Goal: Information Seeking & Learning: Learn about a topic

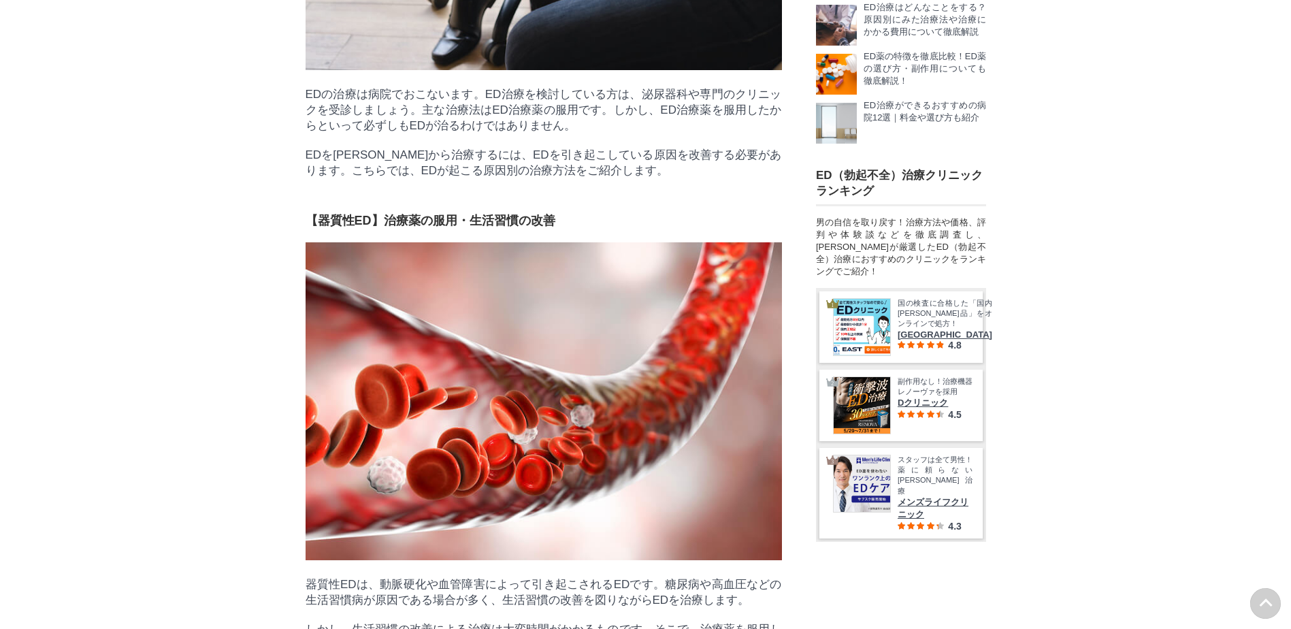
scroll to position [66857, 67884]
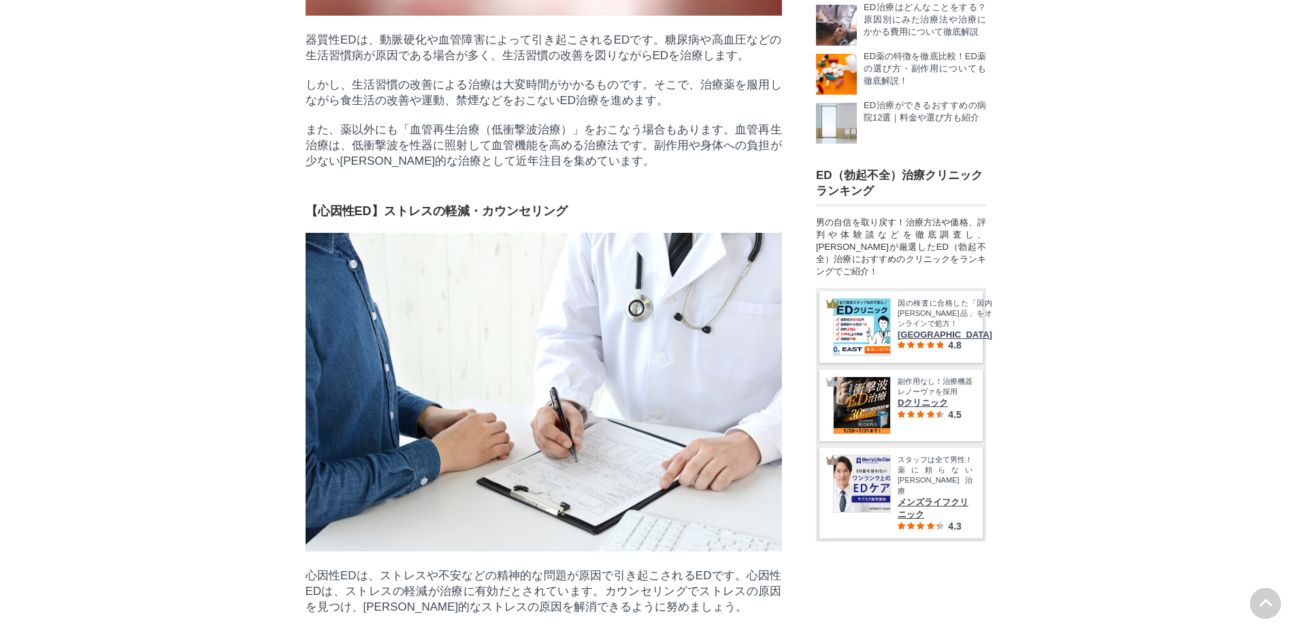
click at [431, 108] on p "しかし、生活習慣の改善による治療は大変時間がかかるものです。そこで、治療薬を服用しながら食生活の改善や運動、禁煙などをおこないED治療を進めます。" at bounding box center [544, 92] width 476 height 31
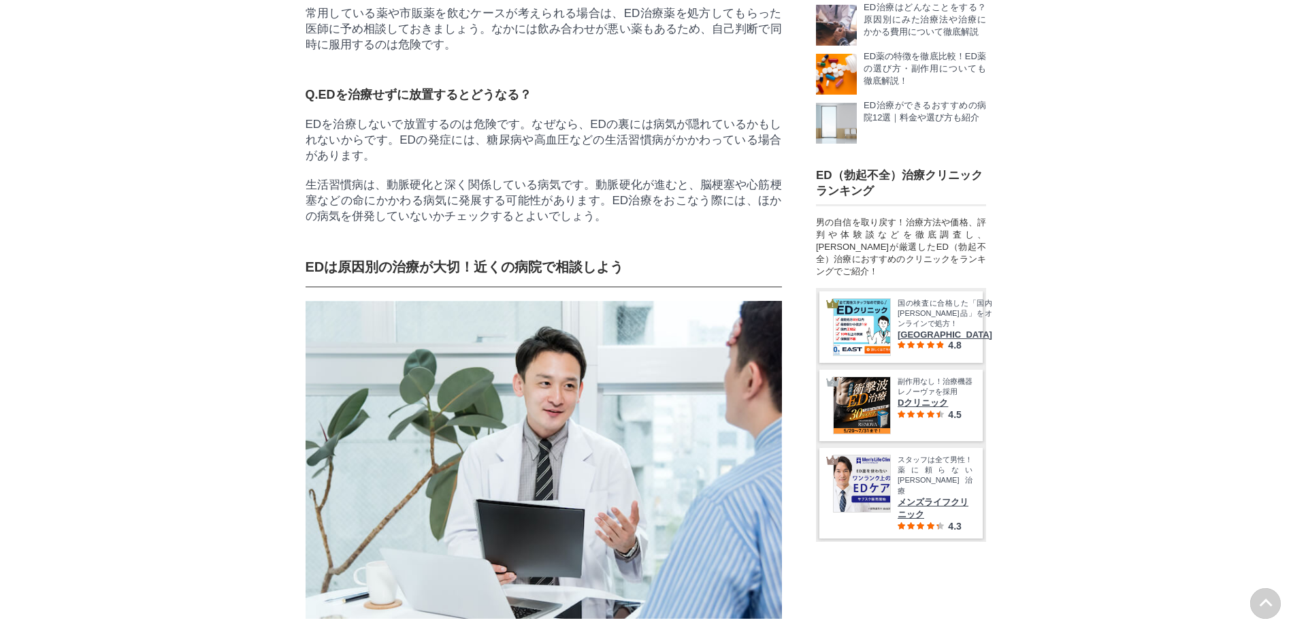
click at [832, 255] on div "男の自信を取り戻す！治療方法や価格、評判や体験談などを徹底調査し、[PERSON_NAME]が厳選したED（勃起不全）治療におすすめのクリニックをランキングで…" at bounding box center [901, 246] width 170 height 61
click at [953, 496] on div "国の検査に合格した「国内正規品」をオンラインで処方！ イースト駅前クリニック 4.8 副作用なし！治療機器レノーヴァを採用 Dクリニック 4.5 スタッフは全…" at bounding box center [901, 415] width 170 height 255
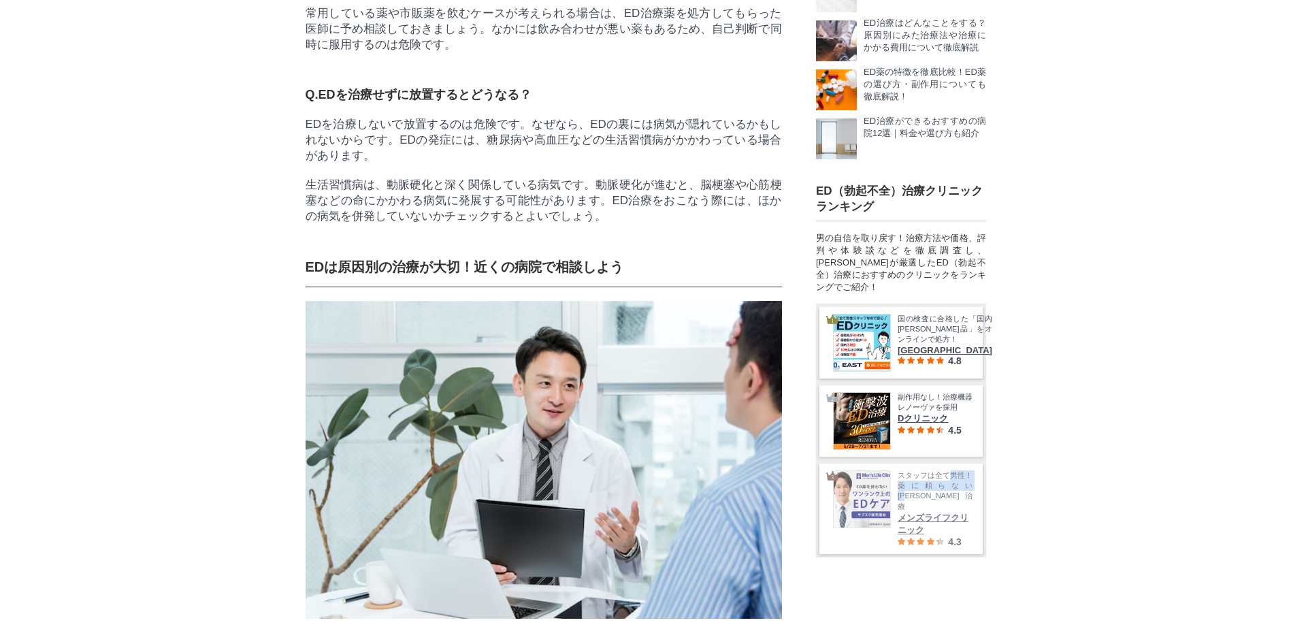
click at [952, 496] on div "国の検査に合格した「国内正規品」をオンラインで処方！ イースト駅前クリニック 4.8 副作用なし！治療機器レノーヴァを採用 Dクリニック 4.5 スタッフは全…" at bounding box center [901, 430] width 170 height 255
drag, startPoint x: 952, startPoint y: 496, endPoint x: 1054, endPoint y: 346, distance: 181.2
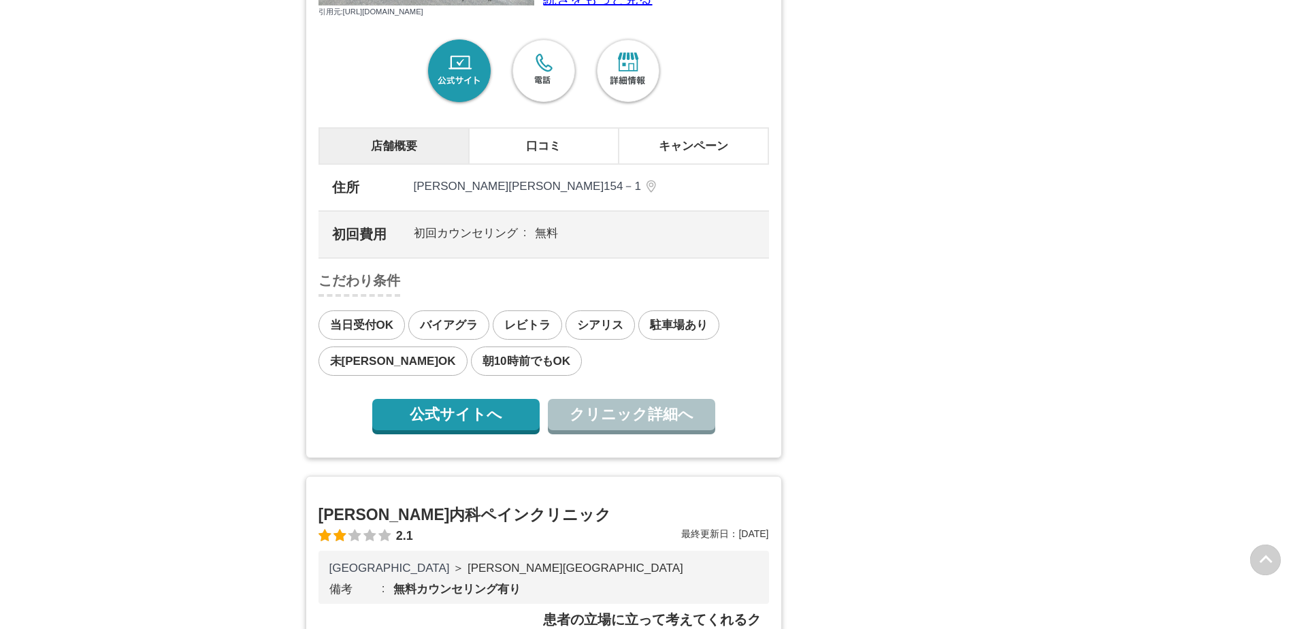
scroll to position [7418, 0]
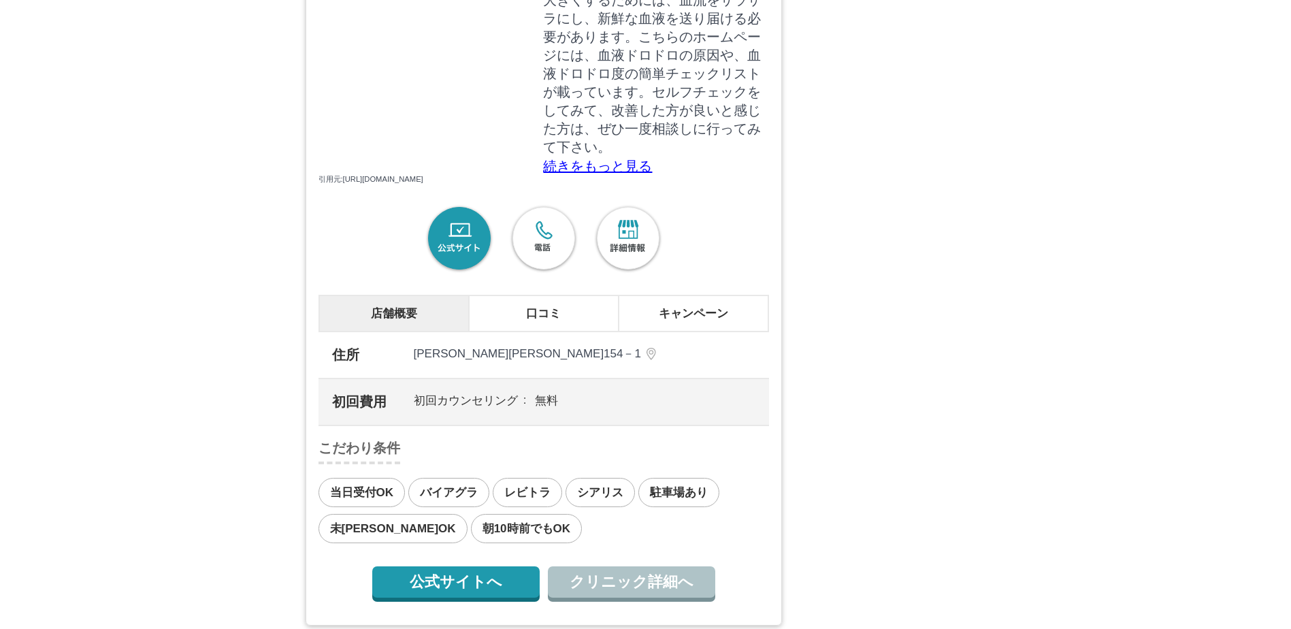
scroll to position [7486, 0]
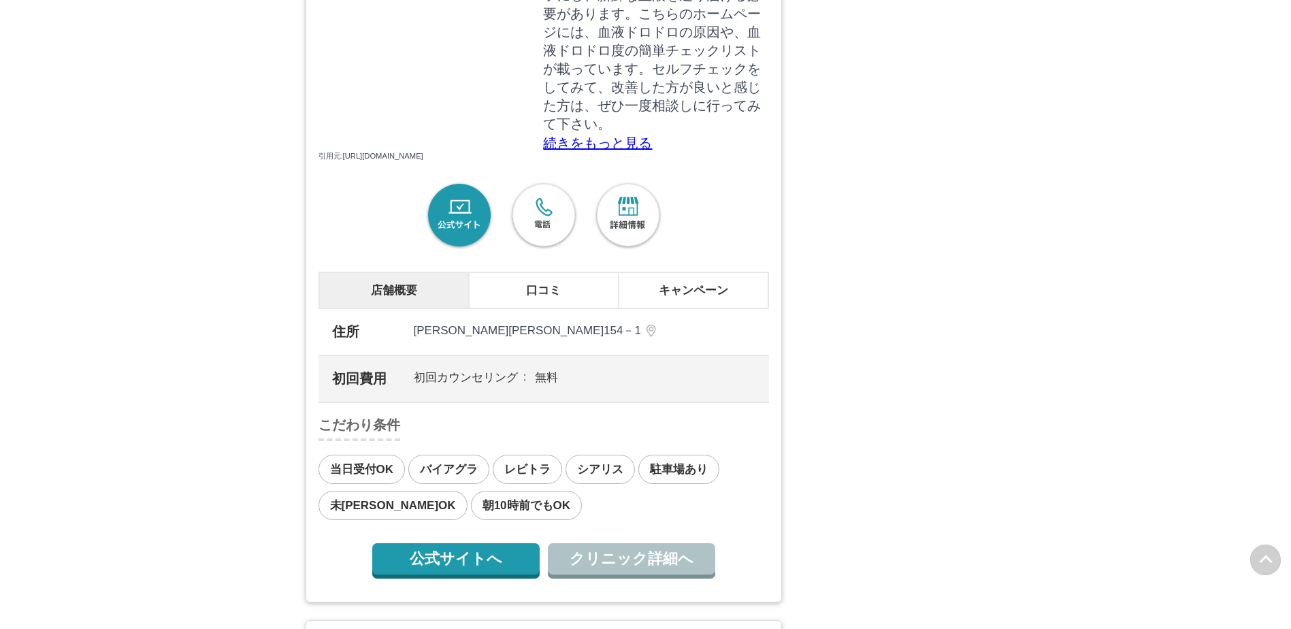
click at [585, 161] on p "引用元: https://static.byoinnavi.jp/images/corp/480/474/110474.0b89ed4e.jpg" at bounding box center [543, 156] width 451 height 10
click at [581, 150] on p "続きをもっと見る" at bounding box center [655, 143] width 225 height 14
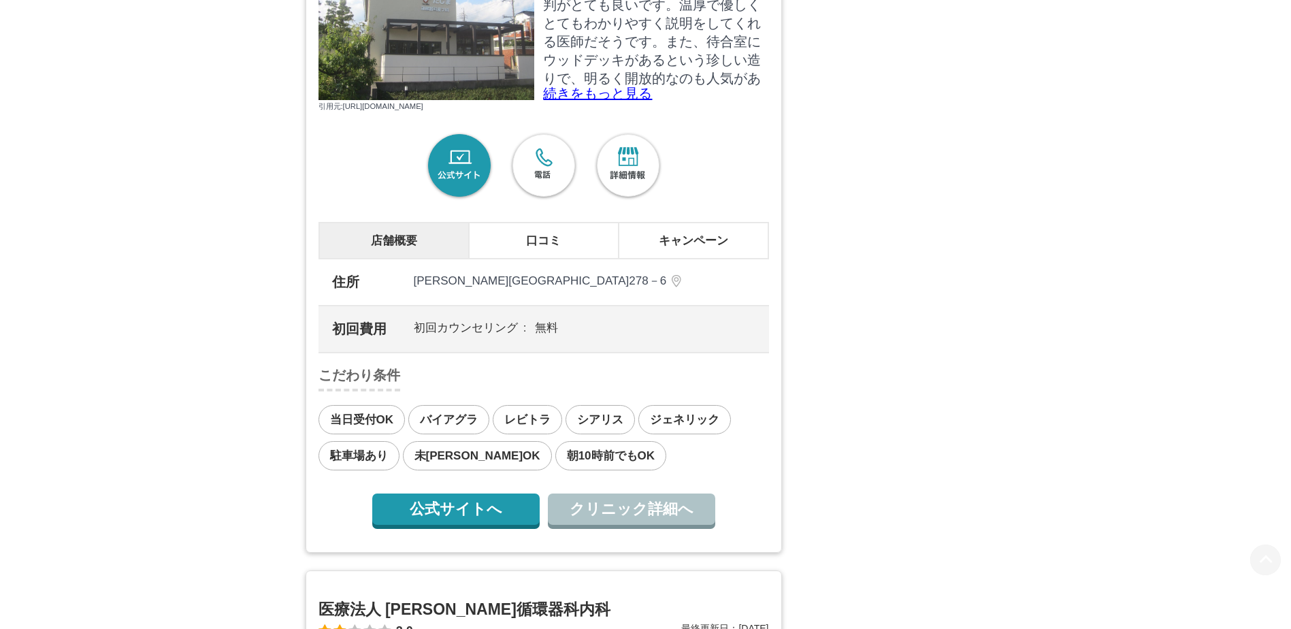
scroll to position [10412, 0]
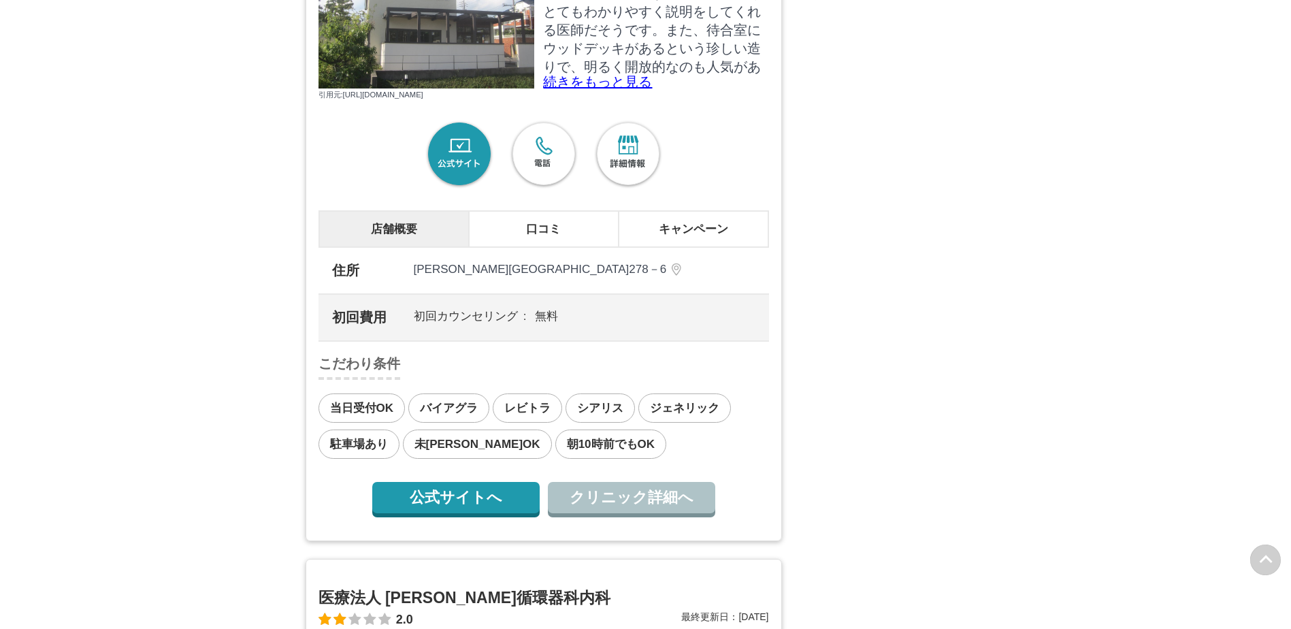
click at [588, 88] on p "続きをもっと見る" at bounding box center [655, 82] width 225 height 14
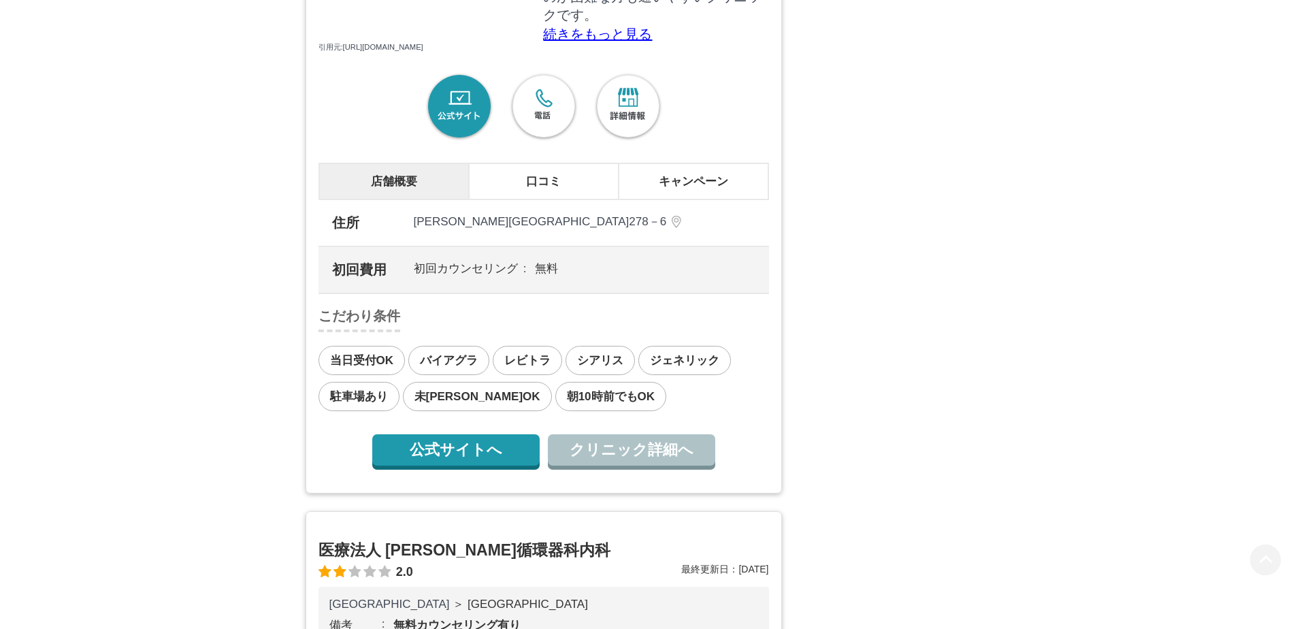
scroll to position [10753, 0]
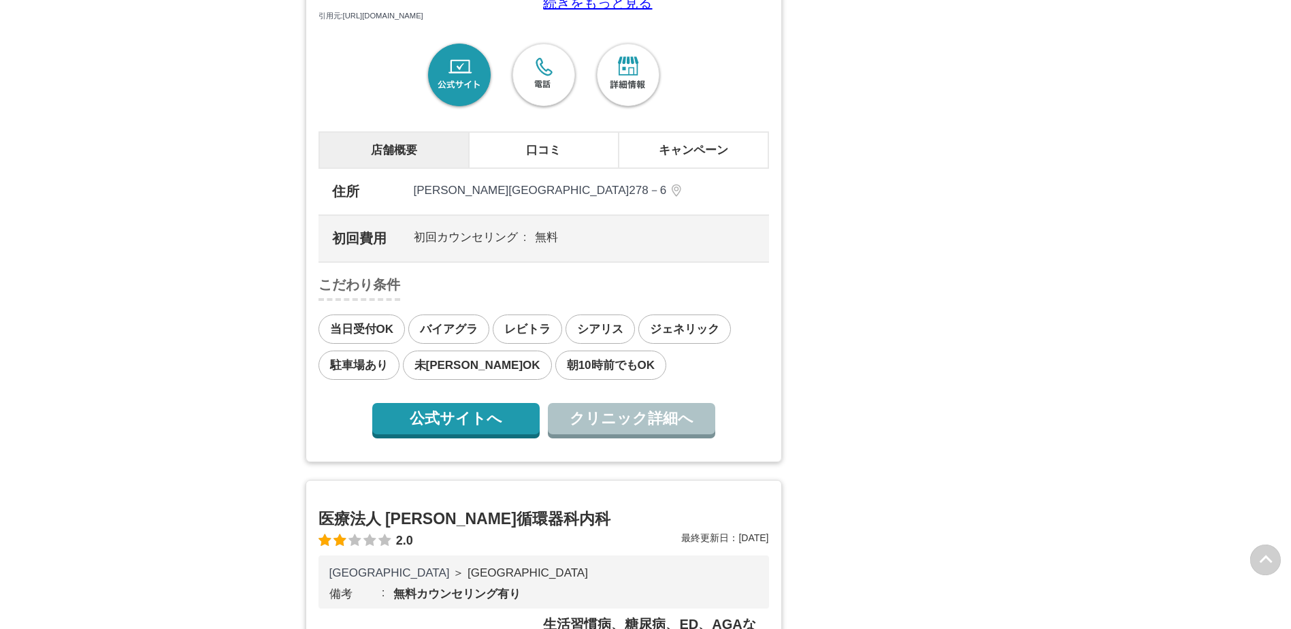
click at [630, 10] on p "続きをもっと見る" at bounding box center [655, 3] width 225 height 14
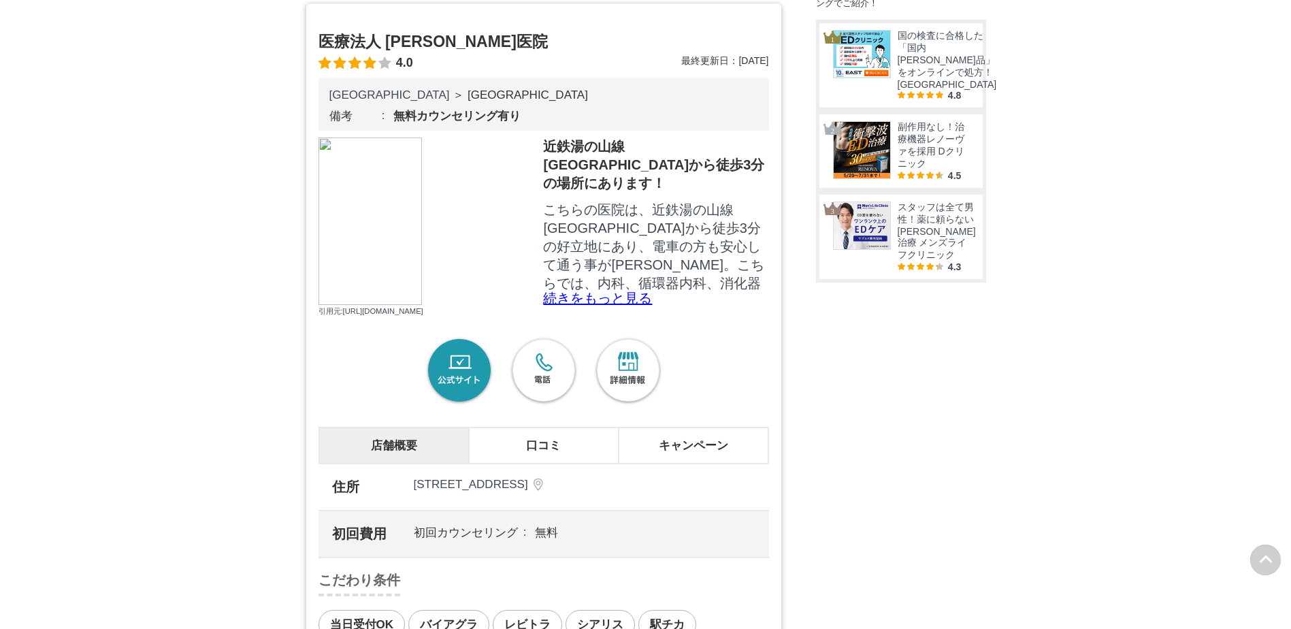
scroll to position [906, 0]
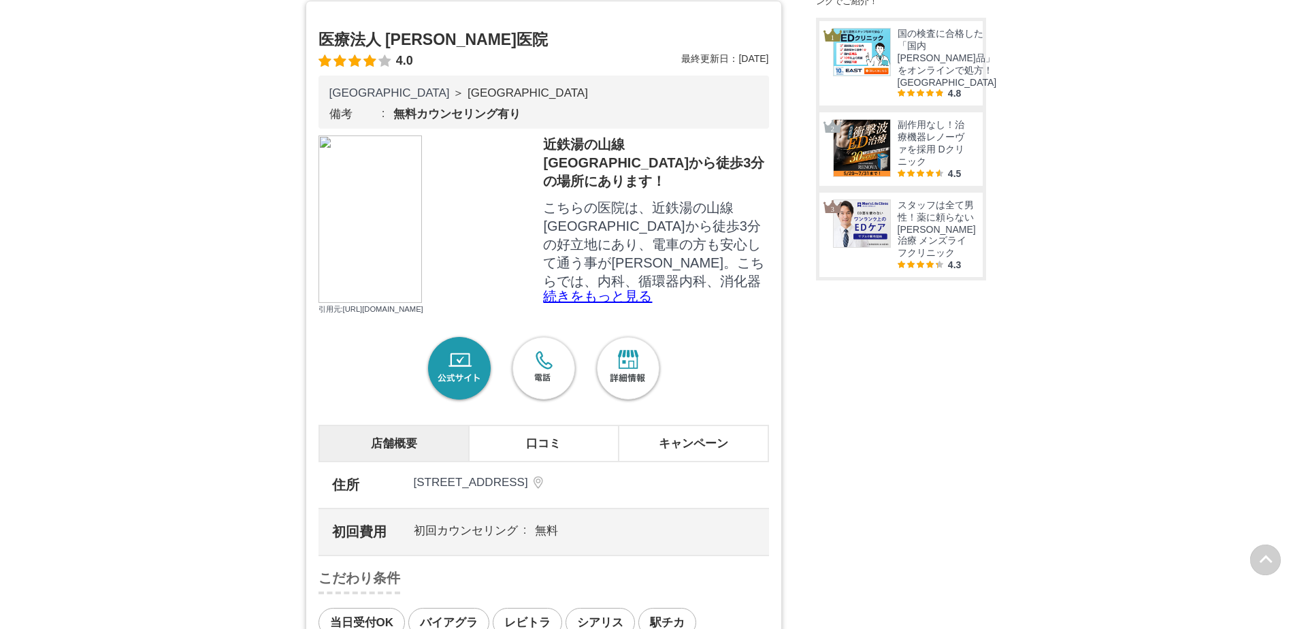
click at [573, 303] on p "続きをもっと見る" at bounding box center [655, 296] width 225 height 14
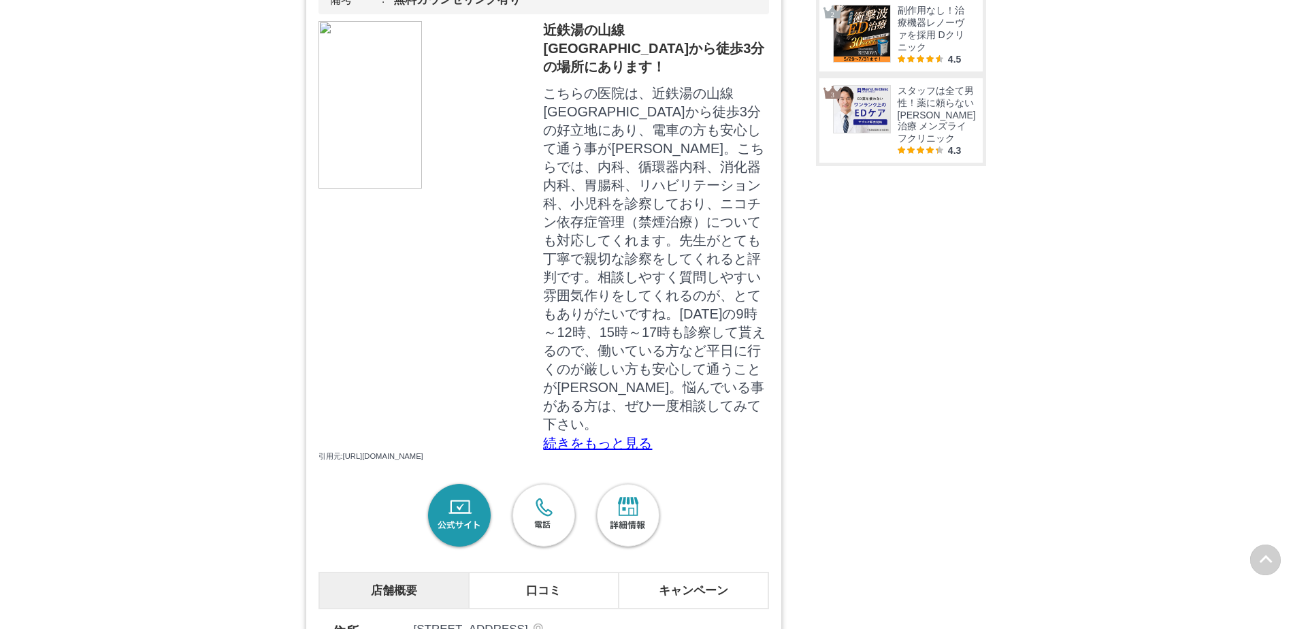
scroll to position [1042, 0]
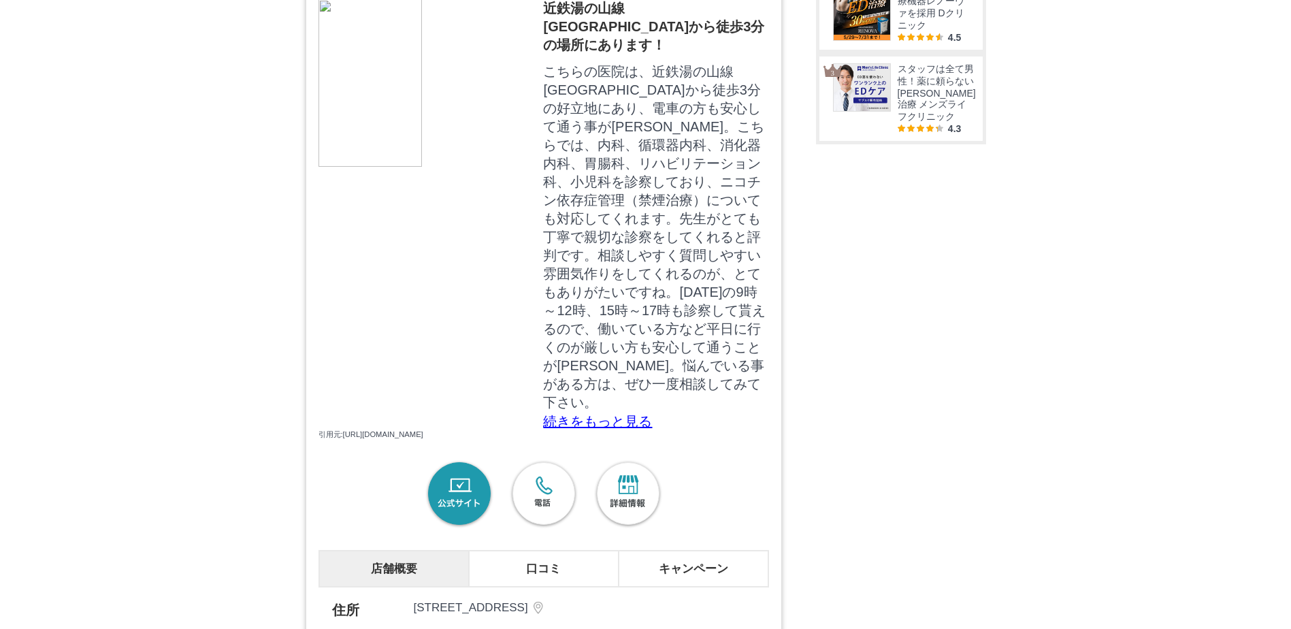
click at [613, 440] on p "引用元: https://scuel.me/ogp-image/9V2iKalhm.png" at bounding box center [543, 434] width 451 height 10
click at [607, 428] on p "続きをもっと見る" at bounding box center [655, 421] width 225 height 14
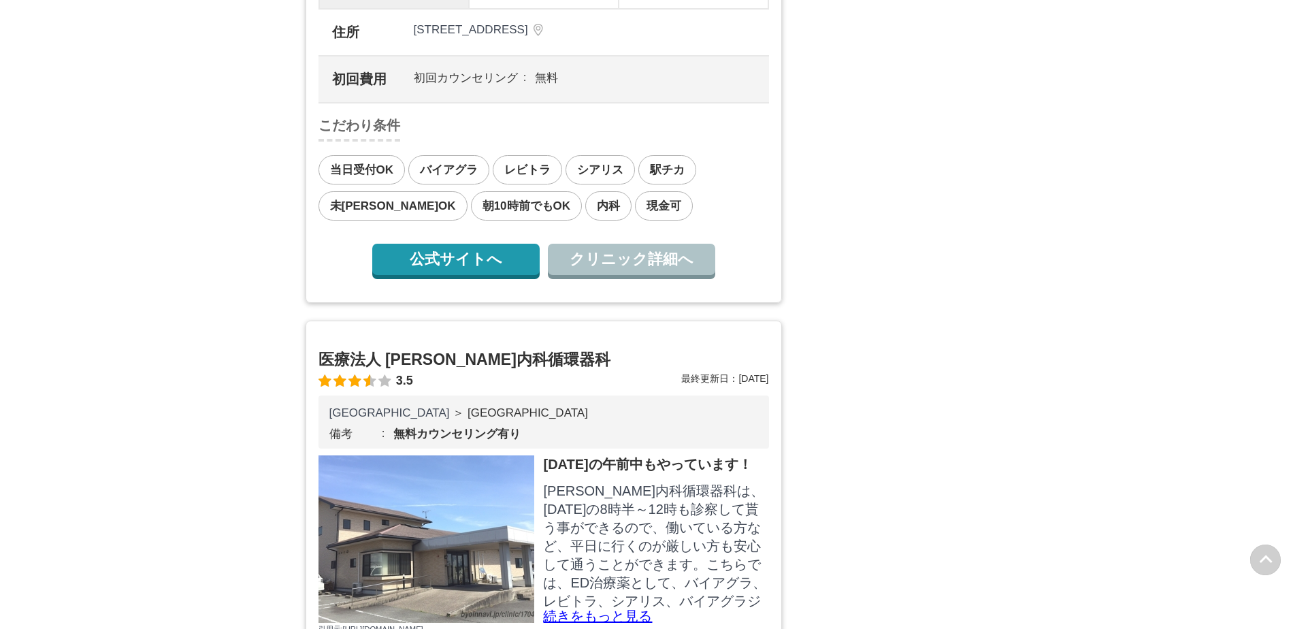
scroll to position [1382, 0]
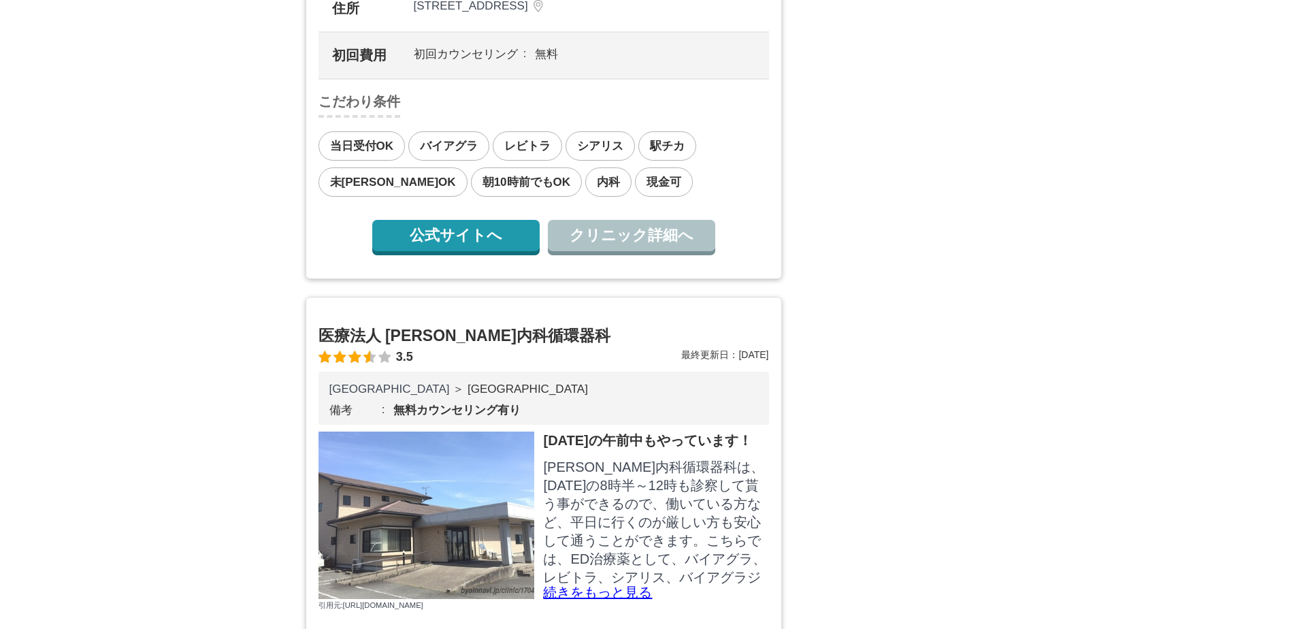
click at [460, 251] on link "公式サイトへ" at bounding box center [455, 235] width 167 height 31
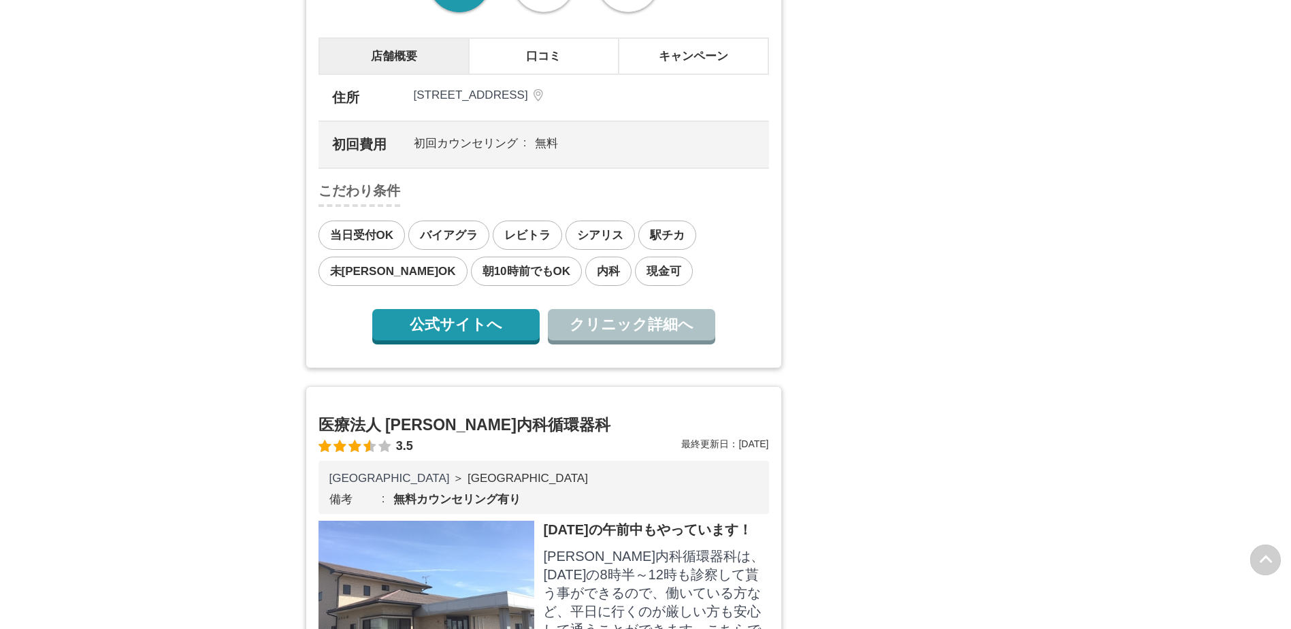
scroll to position [953, 0]
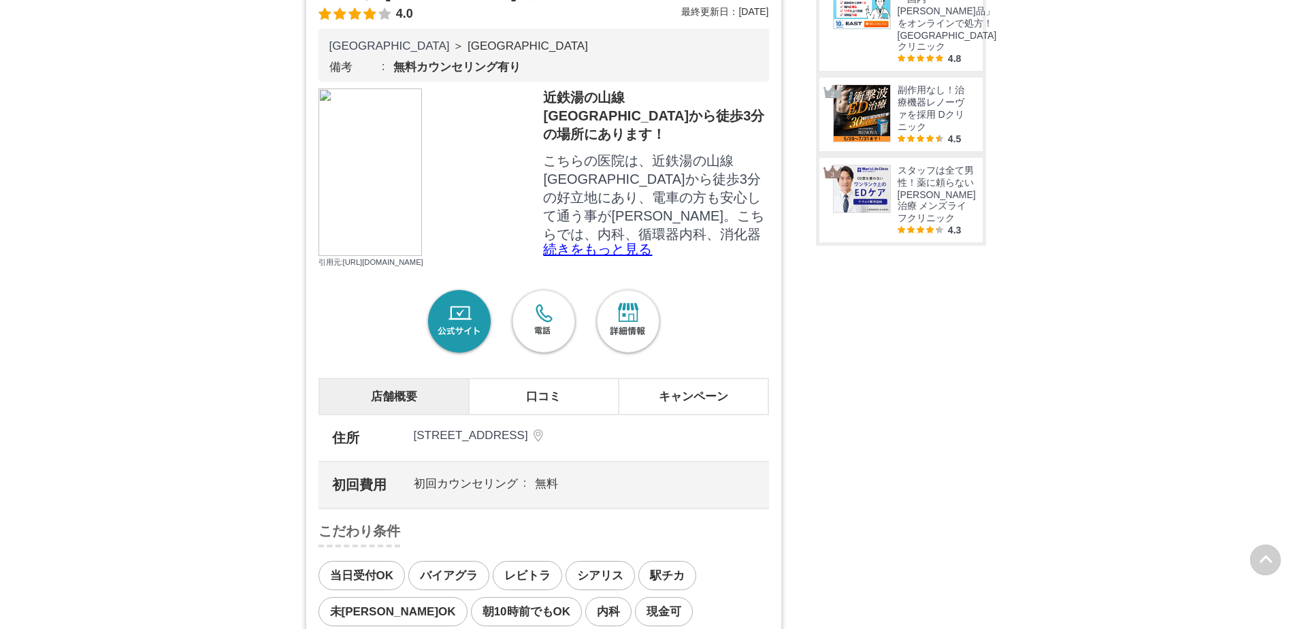
click at [480, 357] on link "公式サイト" at bounding box center [459, 322] width 71 height 71
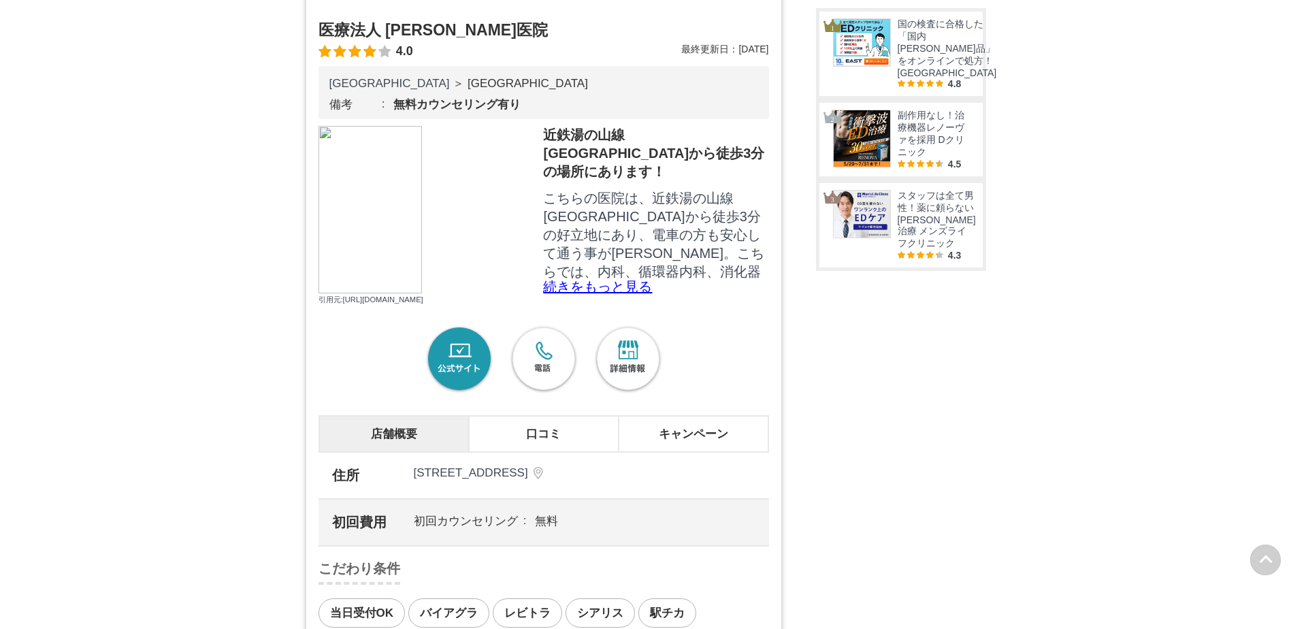
scroll to position [1089, 0]
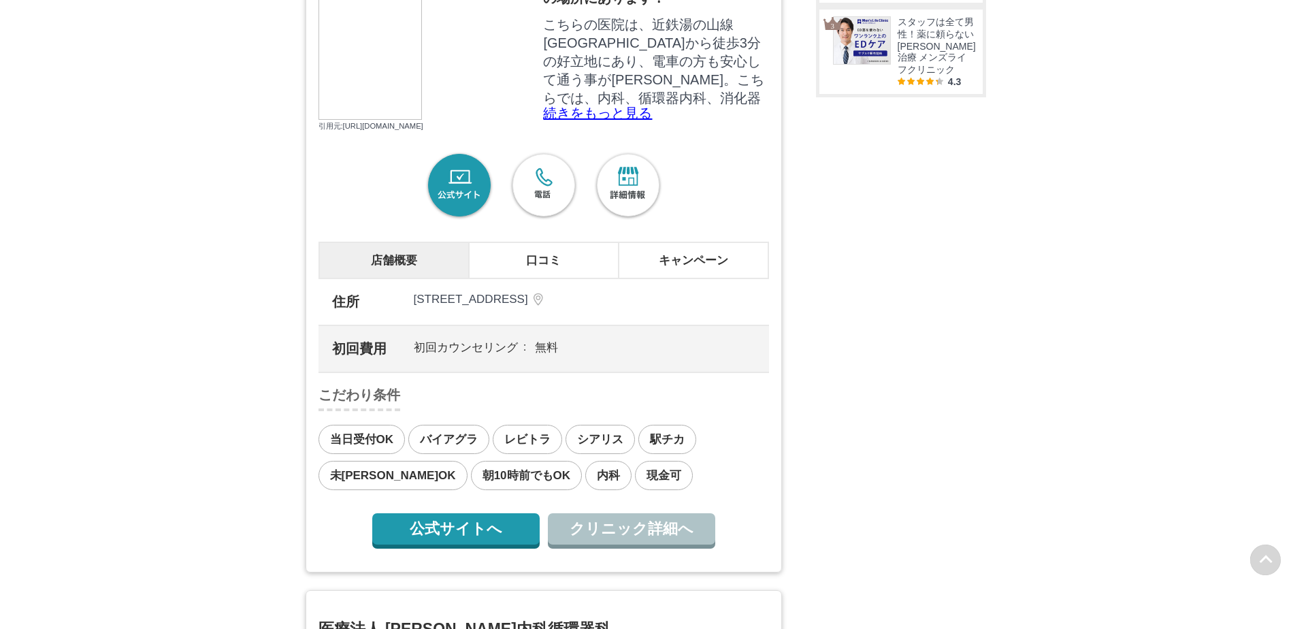
click at [612, 544] on link "クリニック詳細へ" at bounding box center [631, 528] width 167 height 31
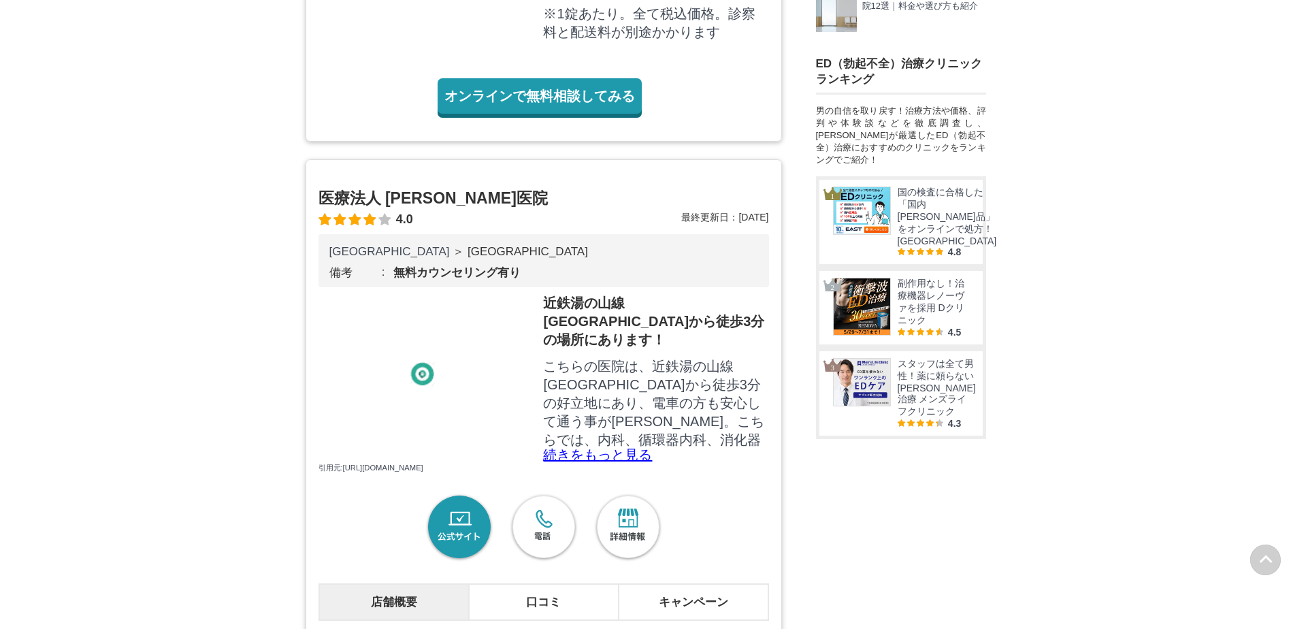
scroll to position [749, 0]
